Goal: Task Accomplishment & Management: Manage account settings

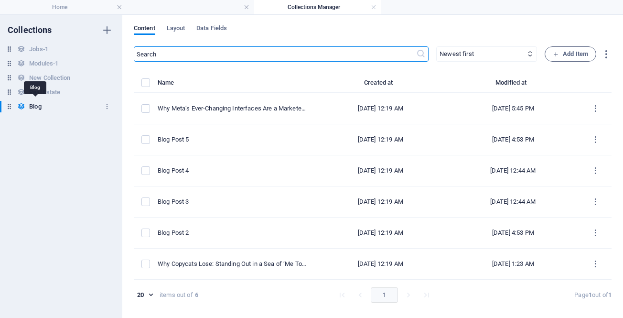
click at [37, 108] on h6 "Blog" at bounding box center [35, 106] width 12 height 11
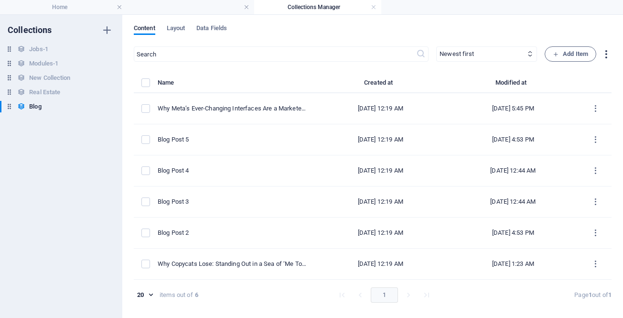
click at [607, 54] on icon "button" at bounding box center [606, 54] width 11 height 11
click at [493, 17] on div at bounding box center [311, 159] width 623 height 318
click at [374, 7] on link at bounding box center [374, 7] width 6 height 9
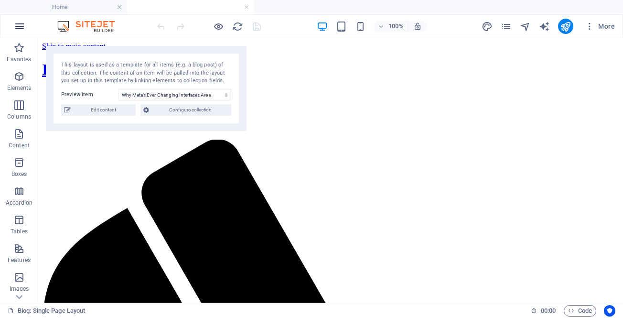
click at [19, 28] on icon "button" at bounding box center [19, 26] width 11 height 11
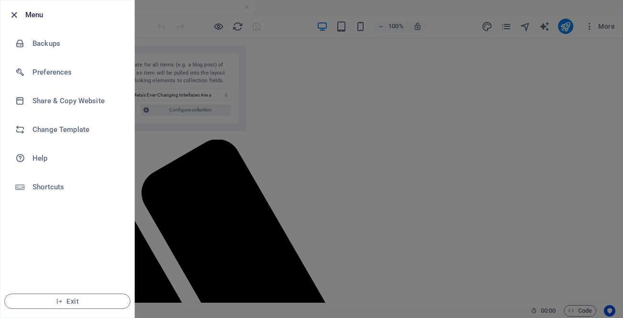
click at [12, 15] on icon "button" at bounding box center [14, 15] width 11 height 11
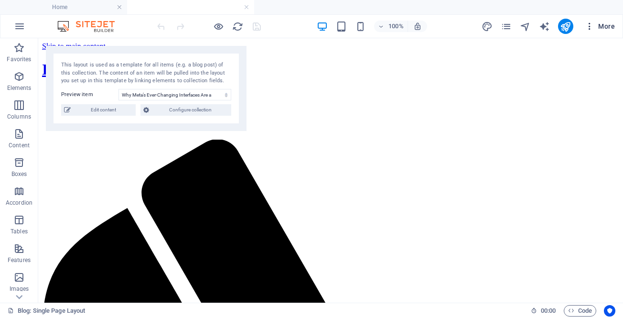
click at [589, 27] on icon "button" at bounding box center [590, 27] width 10 height 10
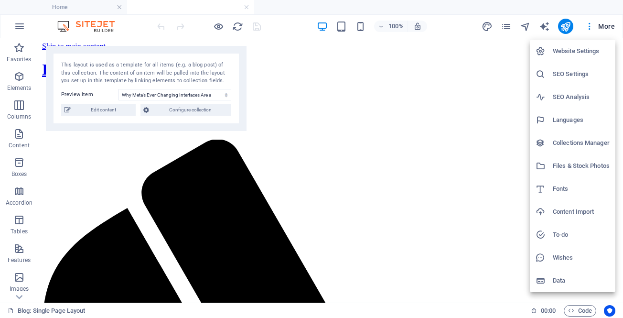
click at [563, 141] on h6 "Collections Manager" at bounding box center [581, 142] width 57 height 11
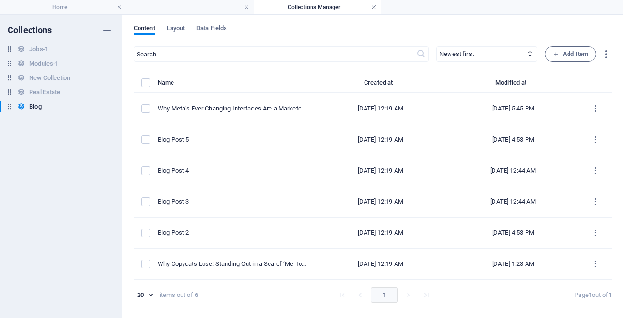
click at [372, 7] on link at bounding box center [374, 7] width 6 height 9
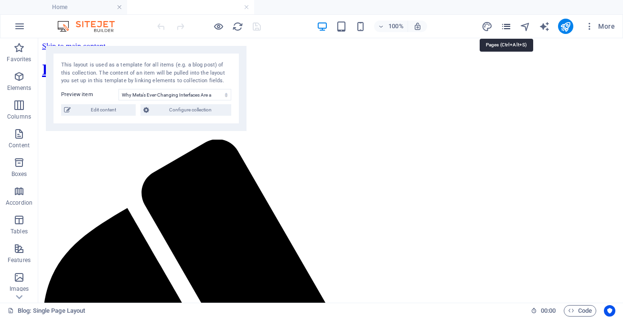
click at [505, 28] on icon "pages" at bounding box center [506, 26] width 11 height 11
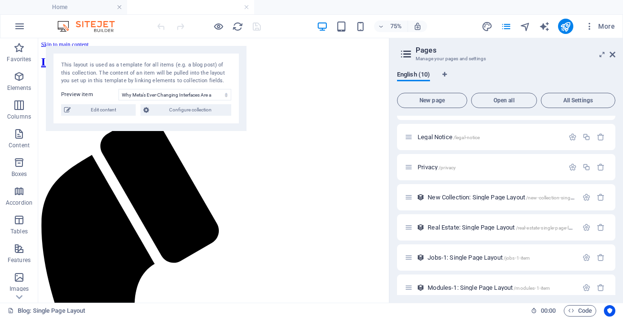
scroll to position [122, 0]
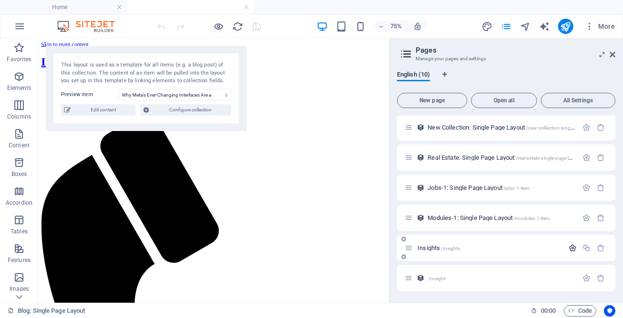
click at [569, 249] on icon "button" at bounding box center [573, 248] width 8 height 8
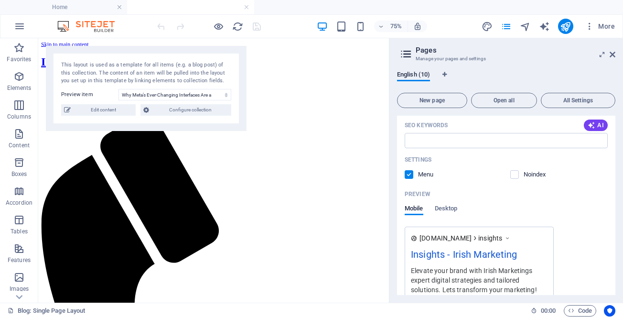
scroll to position [497, 0]
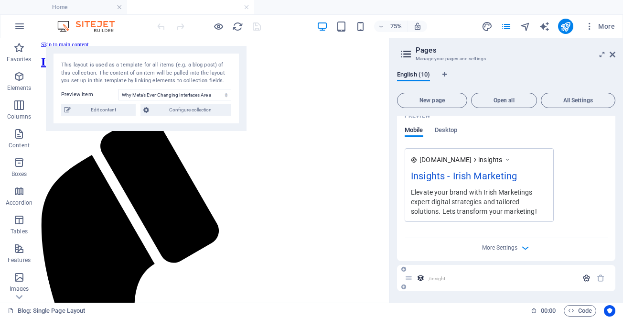
click at [584, 275] on icon "button" at bounding box center [587, 278] width 8 height 8
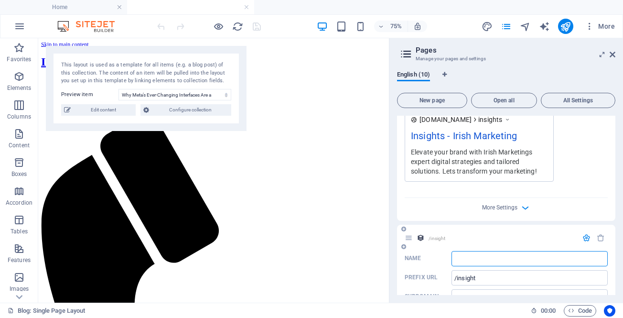
scroll to position [562, 0]
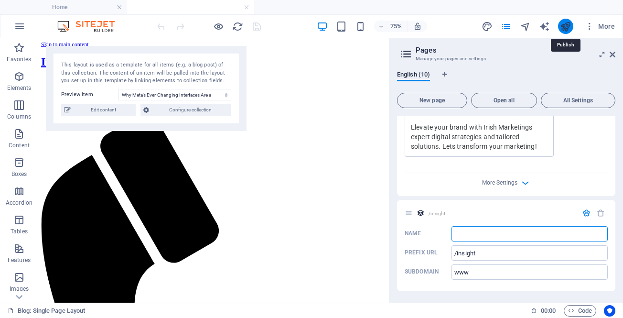
click at [566, 21] on icon "publish" at bounding box center [565, 26] width 11 height 11
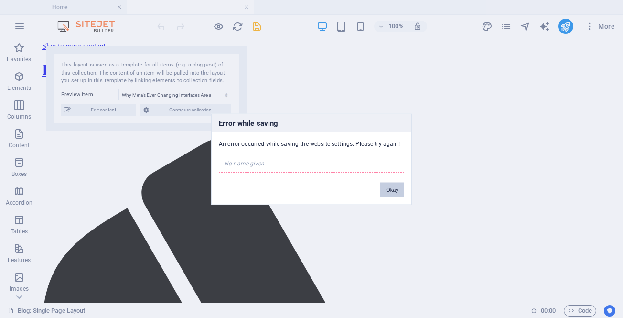
click at [391, 188] on button "Okay" at bounding box center [392, 189] width 24 height 14
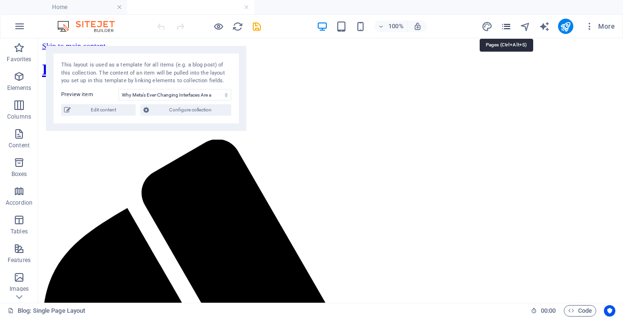
click at [505, 27] on icon "pages" at bounding box center [506, 26] width 11 height 11
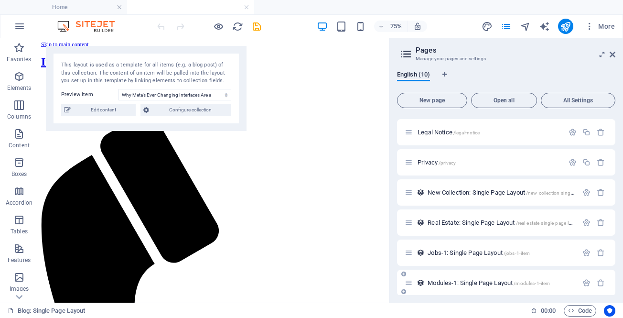
scroll to position [122, 0]
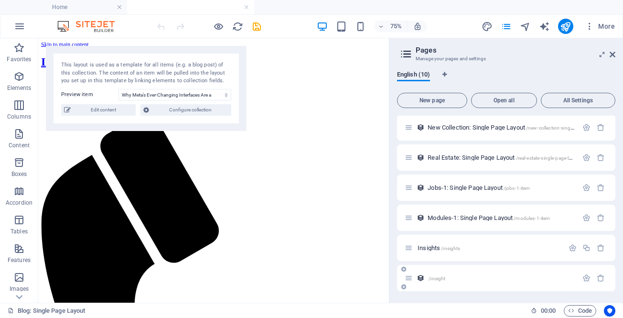
click at [443, 279] on span "/insight" at bounding box center [437, 278] width 17 height 5
click at [585, 276] on icon "button" at bounding box center [587, 278] width 8 height 8
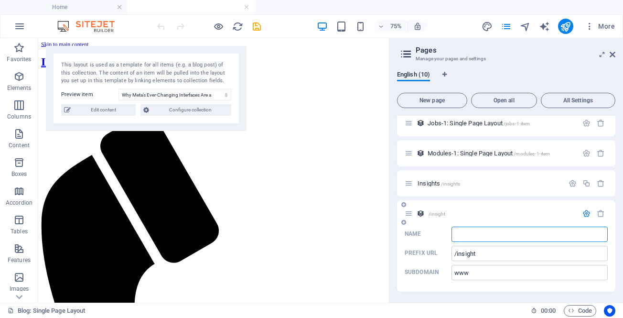
scroll to position [187, 0]
type input "[PERSON_NAME]"
type input "Blog Post"
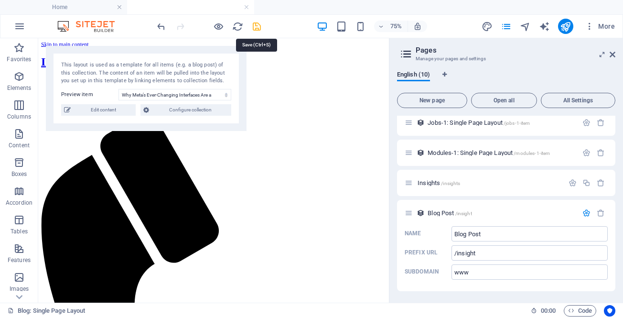
click at [258, 25] on icon "save" at bounding box center [256, 26] width 11 height 11
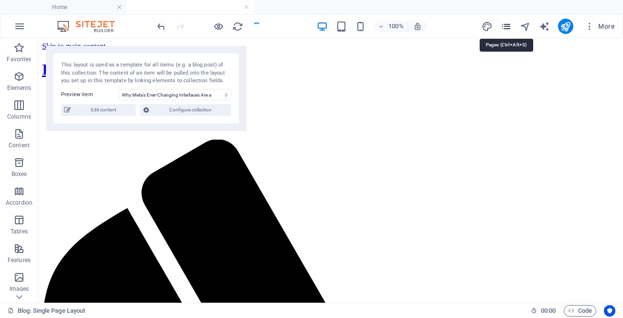
click at [506, 27] on icon "pages" at bounding box center [506, 26] width 11 height 11
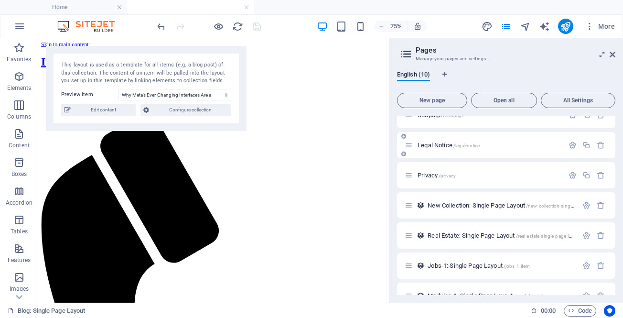
scroll to position [122, 0]
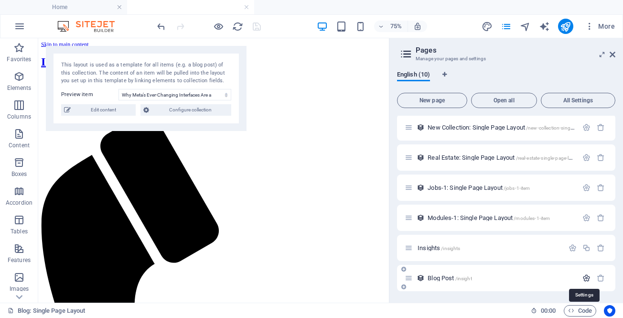
click at [585, 277] on icon "button" at bounding box center [587, 278] width 8 height 8
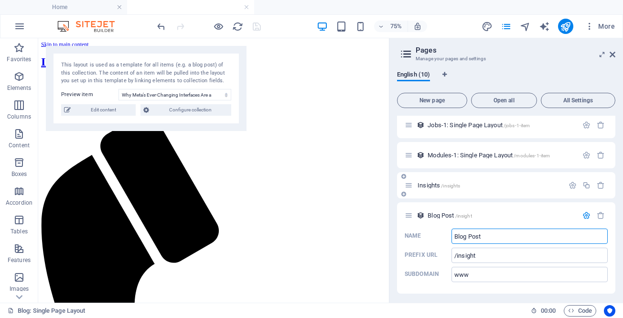
scroll to position [187, 0]
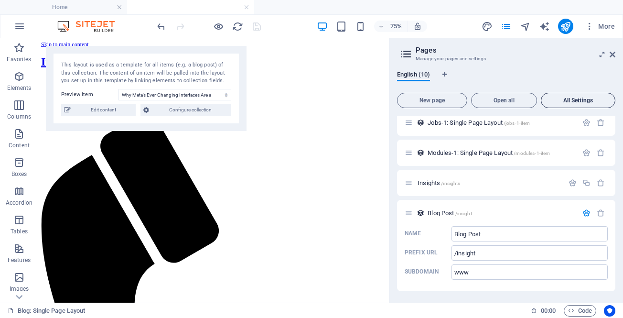
click at [566, 101] on span "All Settings" at bounding box center [578, 100] width 66 height 6
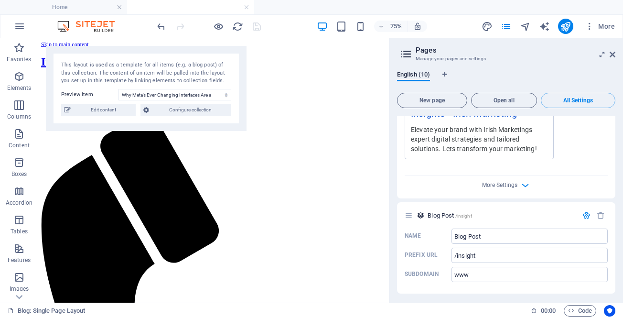
scroll to position [2350, 0]
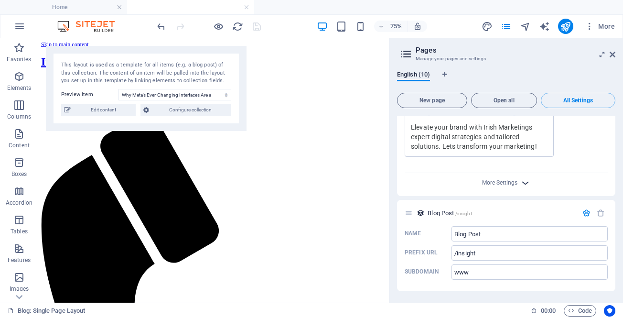
click at [524, 180] on icon "button" at bounding box center [525, 182] width 11 height 11
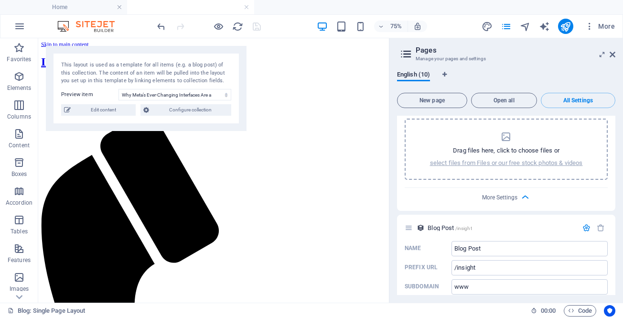
scroll to position [2488, 0]
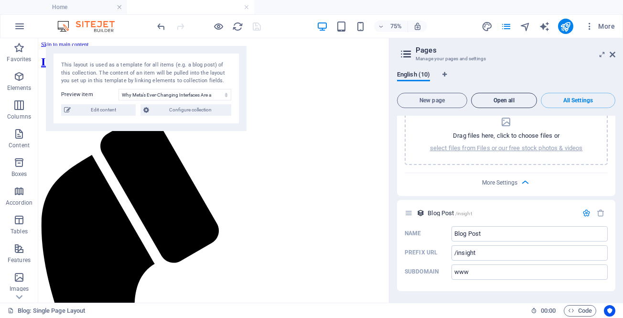
click at [510, 97] on span "Open all" at bounding box center [504, 100] width 57 height 6
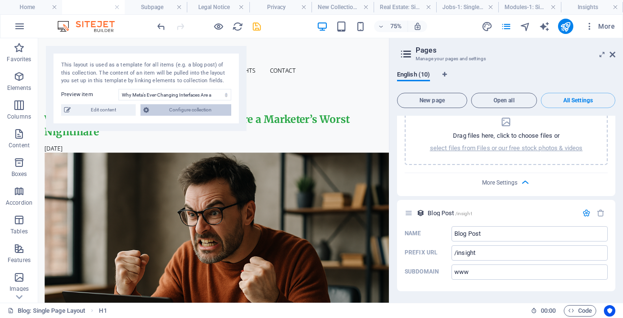
click at [146, 109] on icon at bounding box center [146, 109] width 6 height 11
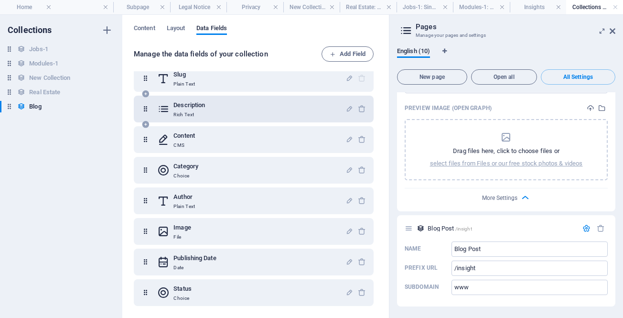
scroll to position [0, 0]
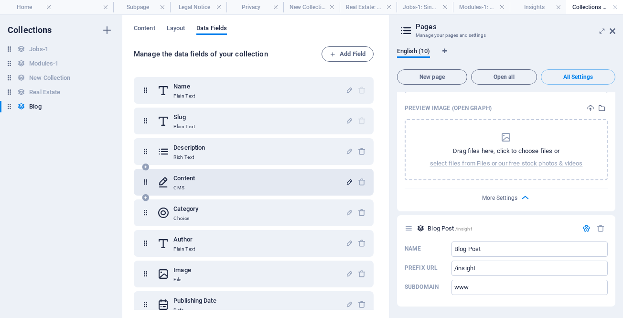
click at [347, 182] on icon "button" at bounding box center [350, 182] width 8 height 8
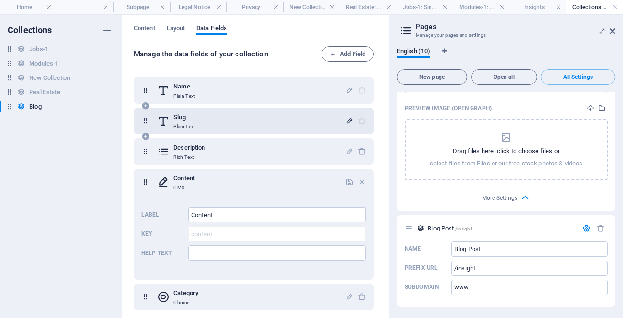
click at [348, 120] on icon "button" at bounding box center [350, 121] width 8 height 8
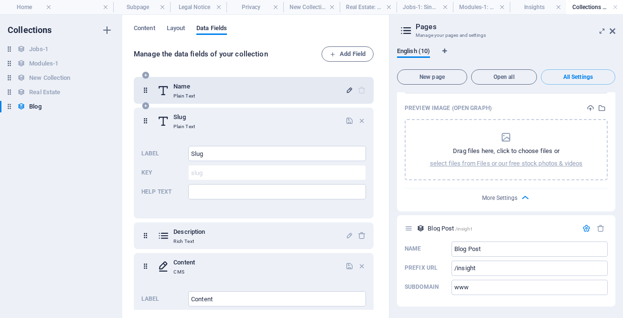
click at [347, 90] on icon "button" at bounding box center [350, 90] width 8 height 8
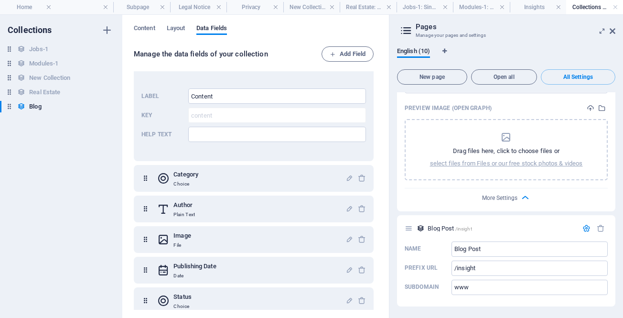
scroll to position [295, 0]
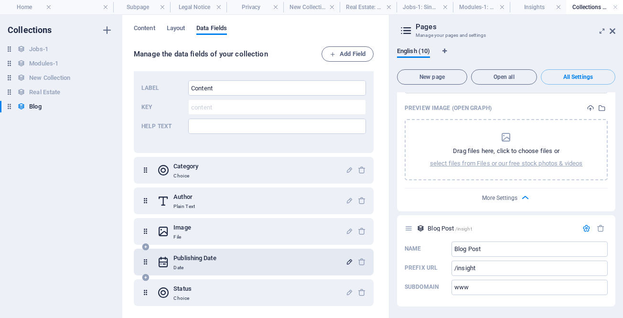
click at [346, 262] on icon "button" at bounding box center [350, 262] width 8 height 8
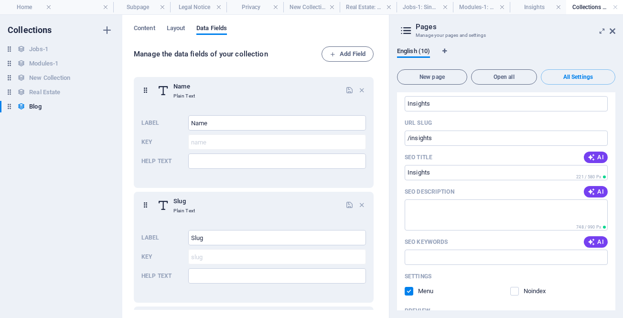
scroll to position [1971, 0]
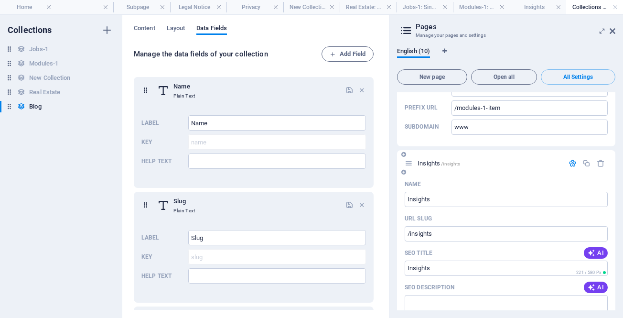
click at [429, 162] on span "Insights /insights" at bounding box center [439, 163] width 43 height 7
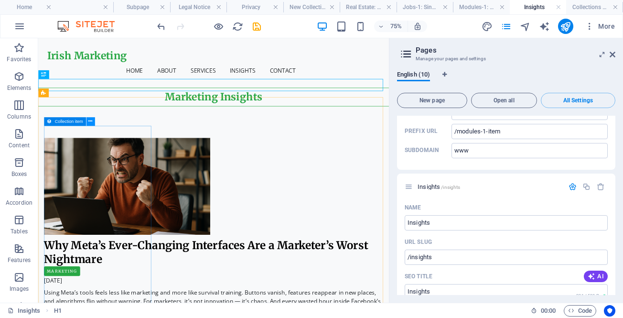
click at [91, 121] on icon at bounding box center [90, 122] width 4 height 8
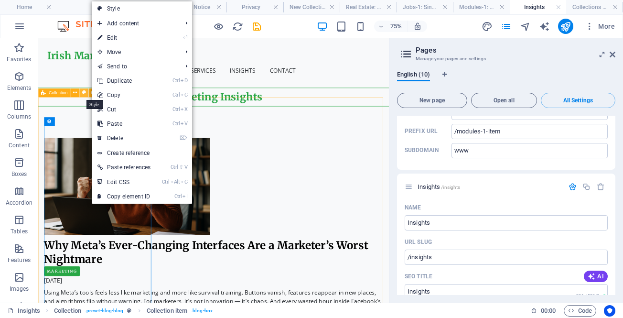
click at [84, 92] on icon at bounding box center [84, 93] width 4 height 8
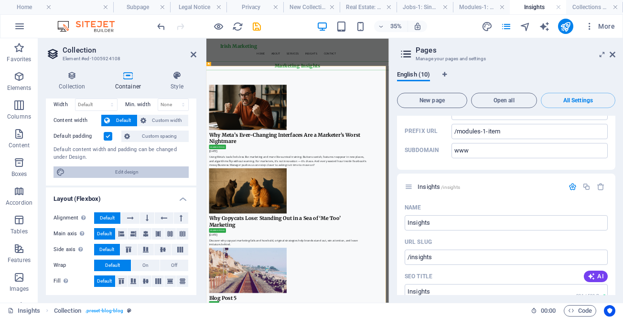
scroll to position [0, 0]
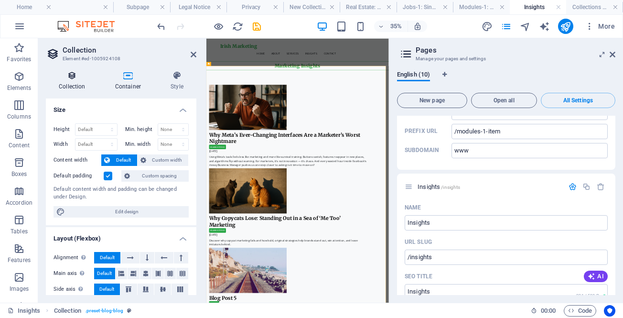
click at [77, 78] on icon at bounding box center [72, 76] width 53 height 10
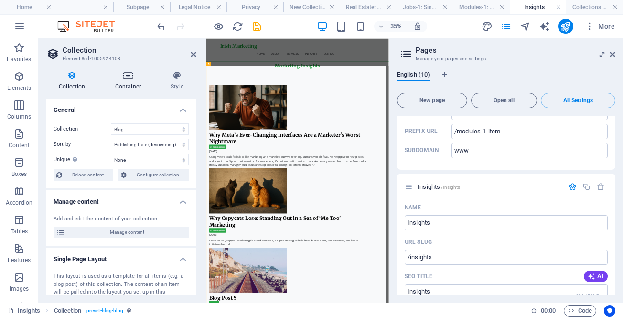
click at [125, 76] on icon at bounding box center [128, 76] width 52 height 10
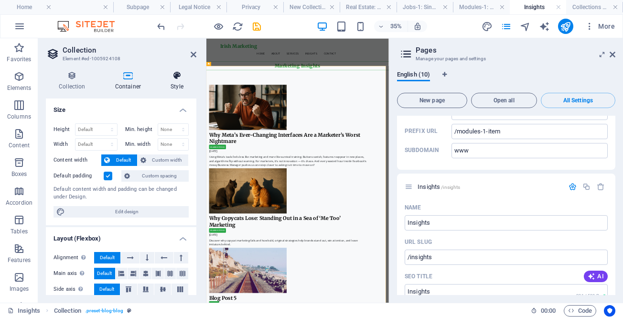
click at [176, 80] on icon at bounding box center [177, 76] width 39 height 10
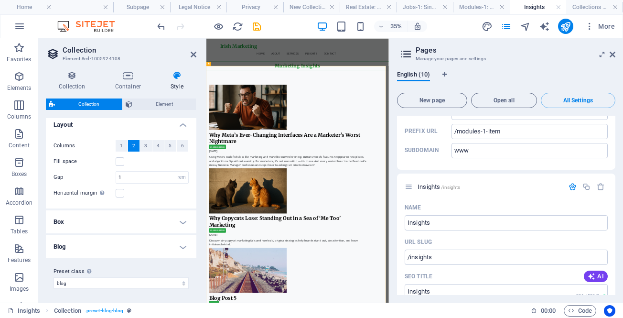
scroll to position [6, 0]
click at [136, 245] on h4 "Blog" at bounding box center [121, 245] width 151 height 23
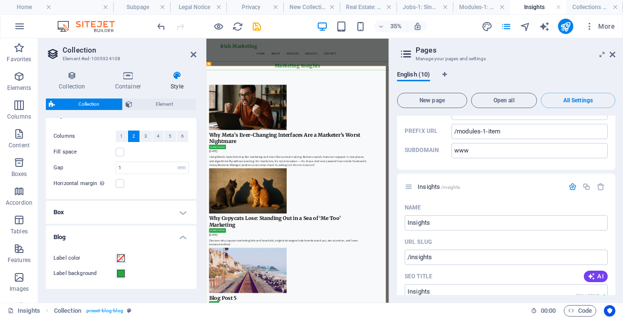
scroll to position [0, 0]
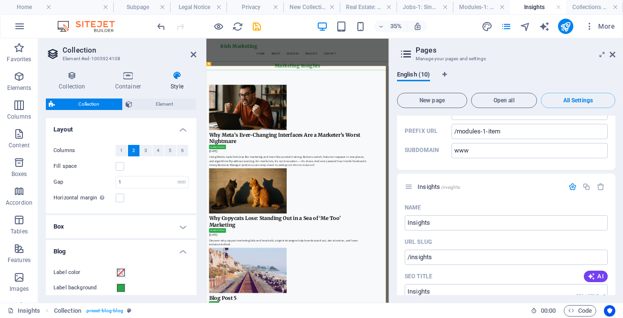
click at [125, 233] on h4 "Box" at bounding box center [121, 226] width 151 height 23
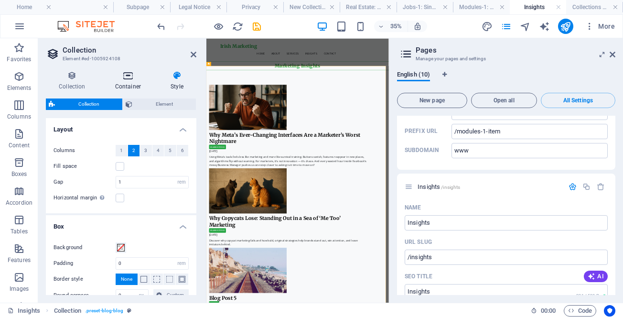
click at [127, 74] on icon at bounding box center [128, 76] width 52 height 10
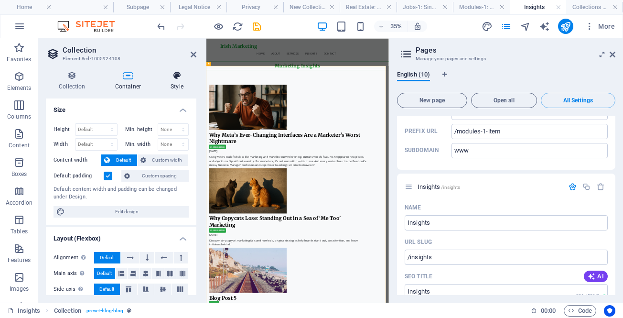
click at [174, 81] on h4 "Style" at bounding box center [177, 81] width 39 height 20
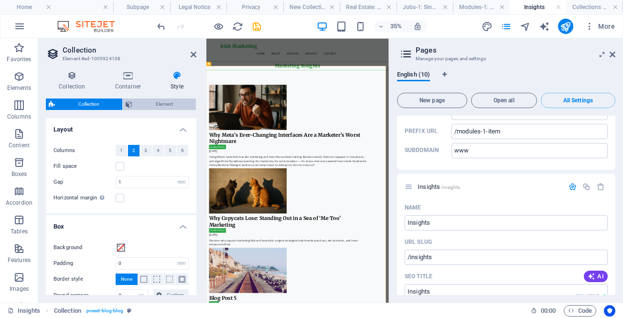
click at [159, 101] on span "Element" at bounding box center [164, 103] width 58 height 11
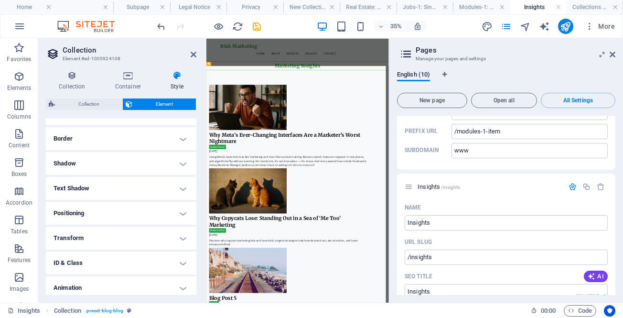
scroll to position [125, 0]
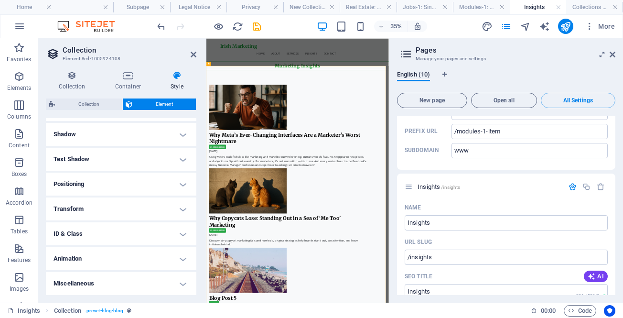
click at [165, 288] on h4 "Miscellaneous" at bounding box center [121, 283] width 151 height 23
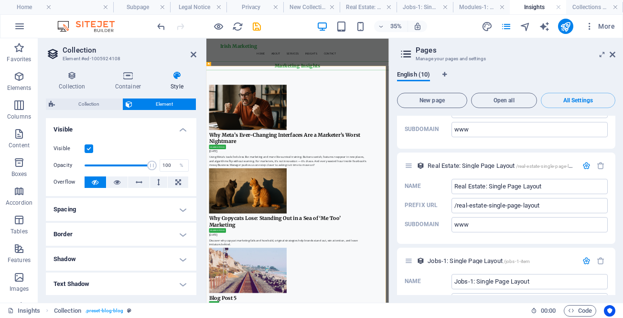
scroll to position [1676, 0]
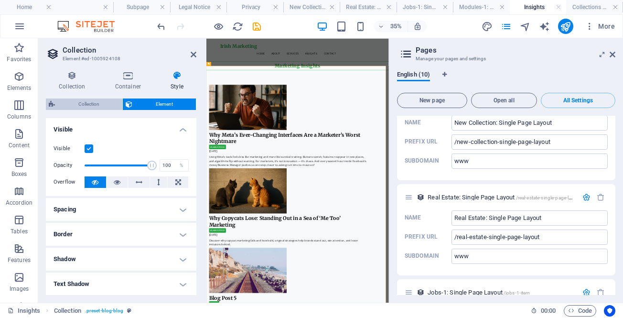
click at [75, 100] on span "Collection" at bounding box center [89, 103] width 62 height 11
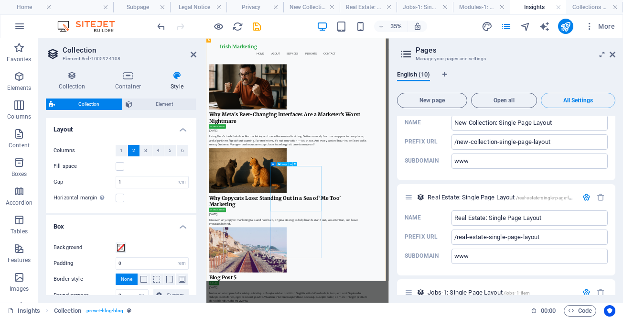
scroll to position [0, 0]
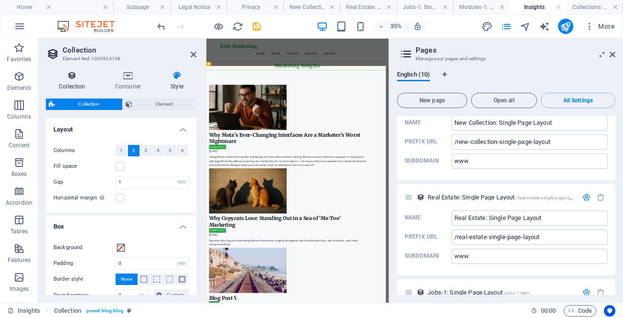
click at [74, 80] on h4 "Collection" at bounding box center [74, 81] width 56 height 20
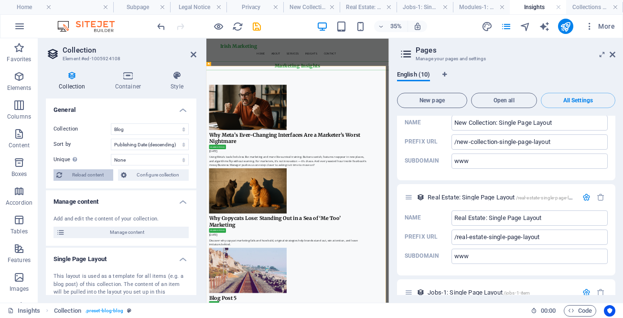
click at [104, 172] on span "Reload content" at bounding box center [87, 174] width 45 height 11
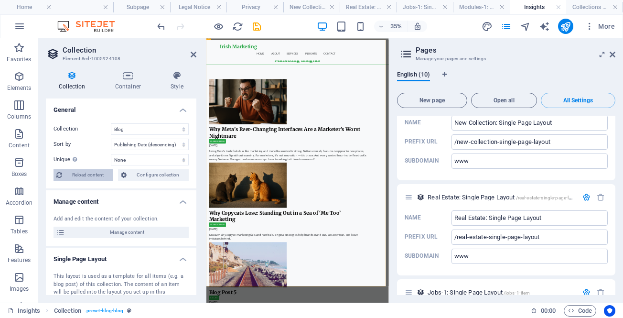
scroll to position [74, 0]
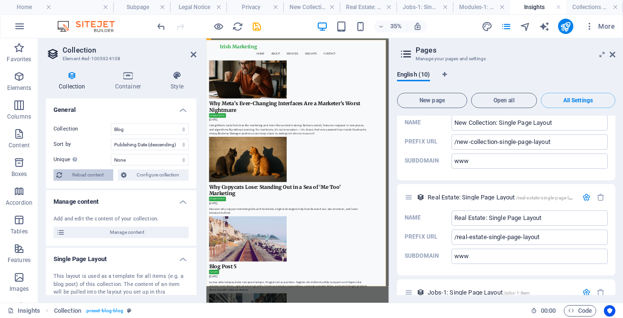
select select "columns.publishing_date_DESC"
select select "columns.status"
select select "columns.publishing_date"
select select "past"
click at [307, 136] on figure at bounding box center [439, 145] width 451 height 129
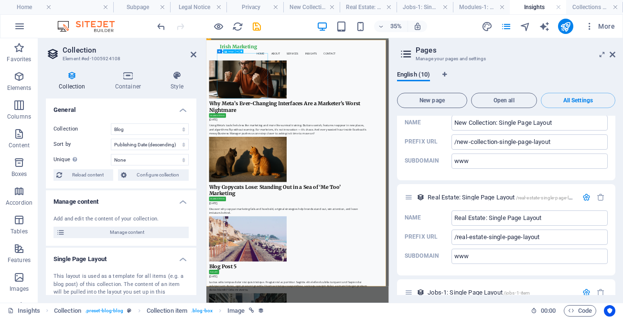
click at [298, 110] on figure at bounding box center [439, 145] width 451 height 129
select select "image"
select select "px"
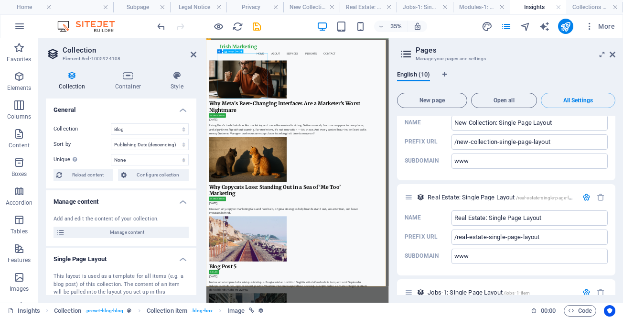
select select "px"
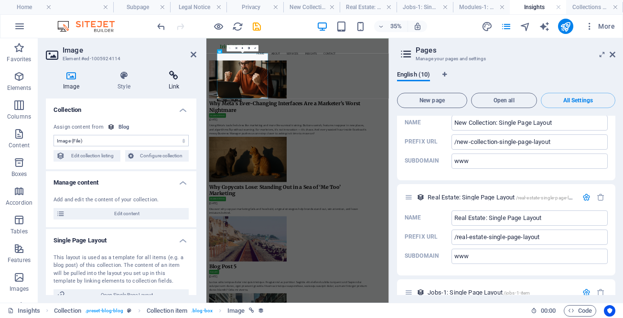
click at [173, 79] on icon at bounding box center [174, 76] width 45 height 10
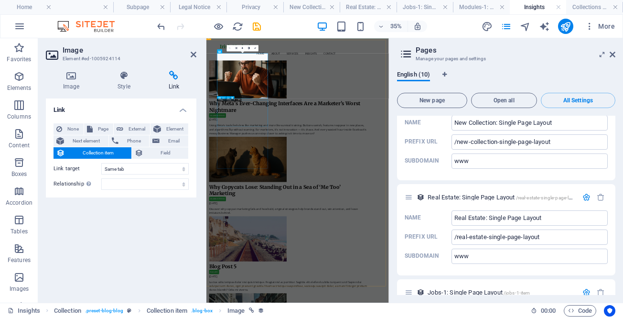
click at [277, 252] on div "Why Meta’s Ever-Changing Interfaces Are a Marketer’s Worst Nightmare" at bounding box center [439, 233] width 451 height 37
select select "name"
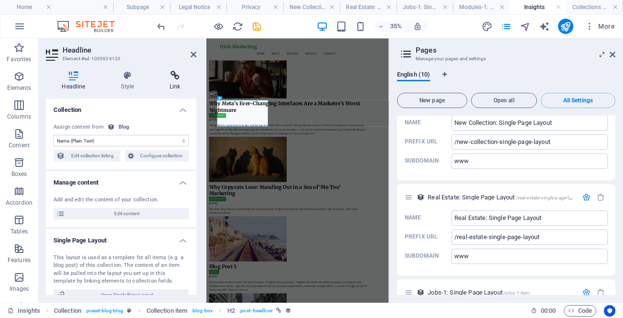
click at [175, 80] on icon at bounding box center [175, 76] width 43 height 10
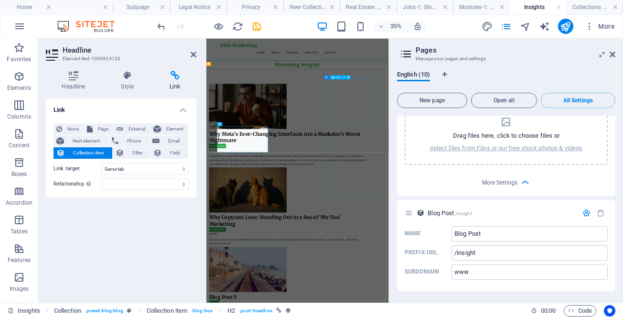
scroll to position [0, 0]
click at [193, 51] on icon at bounding box center [194, 55] width 6 height 8
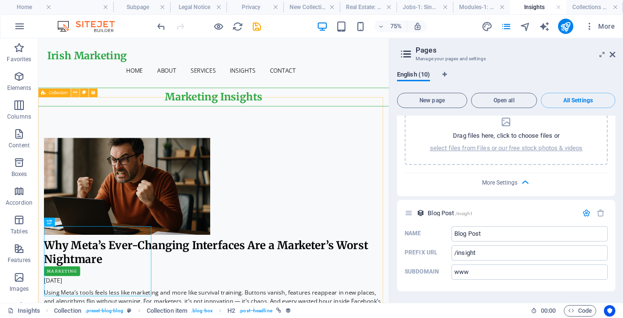
click at [74, 92] on icon at bounding box center [75, 93] width 4 height 8
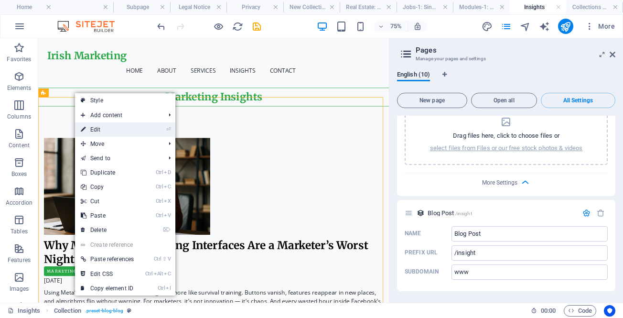
click at [95, 128] on link "⏎ Edit" at bounding box center [107, 129] width 65 height 14
select select "columns.publishing_date_DESC"
select select "columns.status"
select select "columns.publishing_date"
select select "past"
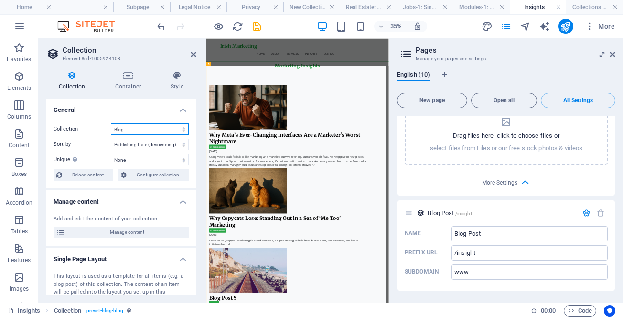
click at [120, 131] on select "Blog Jobs-1 Modules-1 New Collection Real Estate" at bounding box center [150, 128] width 78 height 11
click at [111, 123] on select "Blog Jobs-1 Modules-1 New Collection Real Estate" at bounding box center [150, 128] width 78 height 11
select select "68dd9afbe5a068b28c0faa18"
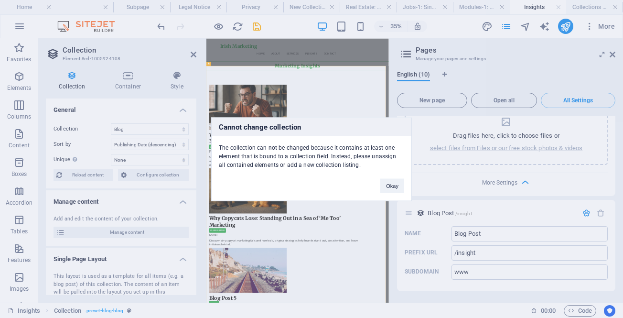
click at [390, 188] on button "Okay" at bounding box center [392, 185] width 24 height 14
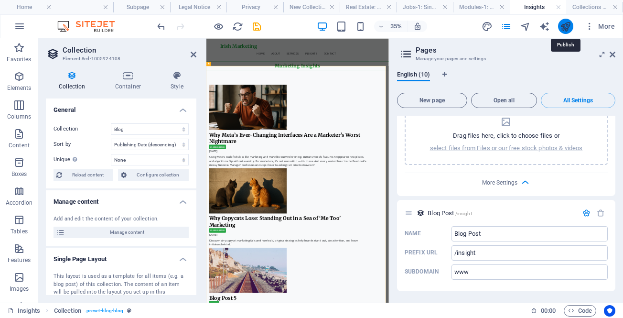
click at [568, 24] on icon "publish" at bounding box center [565, 26] width 11 height 11
